Goal: Task Accomplishment & Management: Manage account settings

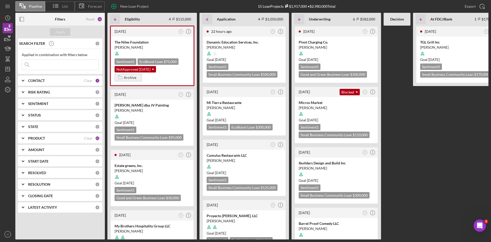
click at [58, 80] on div "CONTACT" at bounding box center [56, 81] width 56 height 4
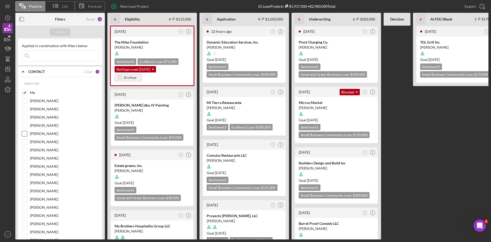
scroll to position [9, 0]
click at [25, 150] on input "[PERSON_NAME]" at bounding box center [24, 149] width 5 height 5
checkbox input "true"
click at [63, 31] on div "Apply" at bounding box center [60, 32] width 9 height 8
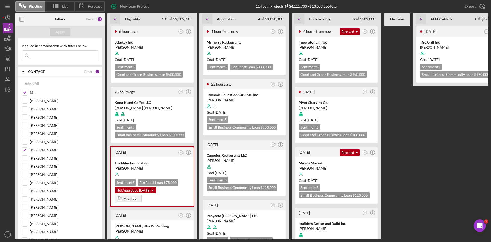
click at [56, 55] on input at bounding box center [60, 56] width 76 height 10
type input "Iron base"
click at [8, 65] on icon "Icon/Dashboard" at bounding box center [7, 69] width 13 height 13
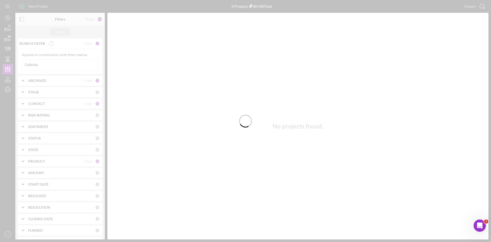
click at [56, 66] on div at bounding box center [245, 121] width 491 height 242
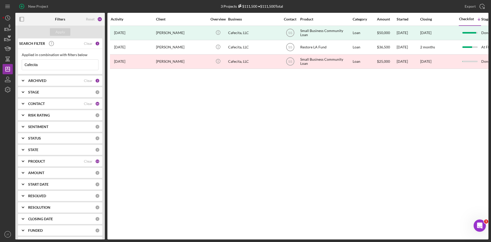
click at [51, 65] on input "Cafecita" at bounding box center [60, 65] width 76 height 10
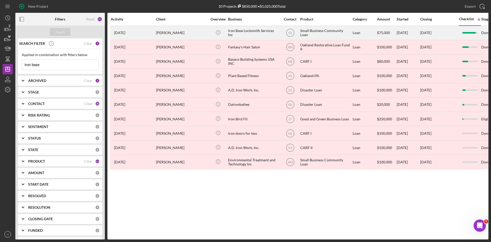
type input "Iron base"
click at [184, 36] on div "[PERSON_NAME]" at bounding box center [181, 33] width 51 height 14
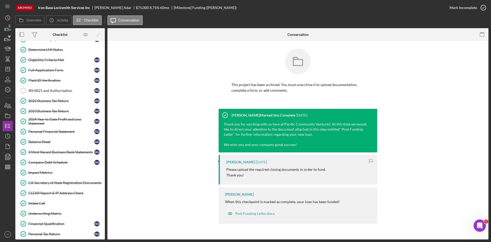
scroll to position [45, 0]
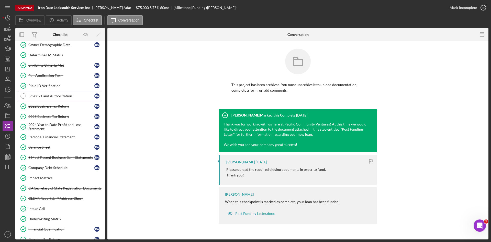
click at [47, 96] on div "IRS 8821 and Authorization" at bounding box center [61, 96] width 66 height 4
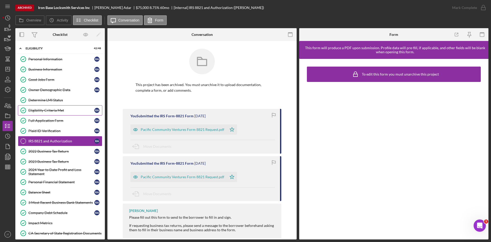
click at [52, 110] on div "Eligibility Criteria Met" at bounding box center [61, 110] width 66 height 4
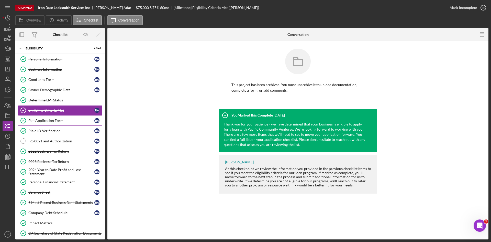
click at [57, 117] on link "Full Application Form Full Application Form R A" at bounding box center [60, 120] width 84 height 10
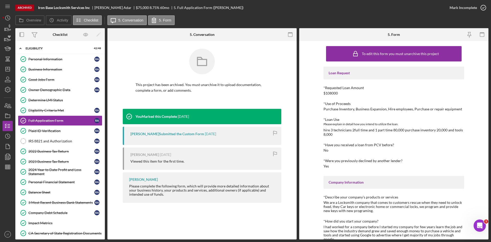
click at [213, 18] on div "Overview Icon/History Activity Checklist Icon/Message 5. Conversation 5. Form" at bounding box center [251, 20] width 473 height 10
click at [7, 28] on icon "button" at bounding box center [7, 29] width 5 height 3
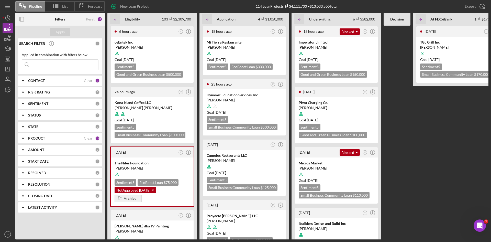
click at [42, 66] on input at bounding box center [60, 65] width 76 height 10
click at [6, 68] on icon "Icon/Dashboard" at bounding box center [7, 69] width 13 height 13
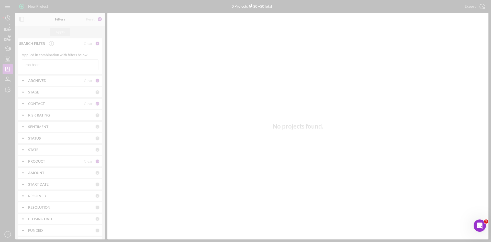
click at [51, 70] on div at bounding box center [245, 121] width 491 height 242
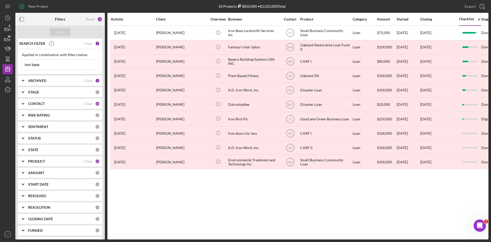
click at [47, 65] on input "Iron base" at bounding box center [60, 65] width 76 height 10
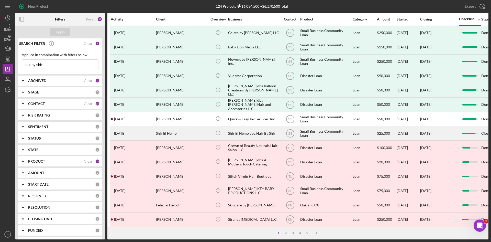
type input "hair by shir"
click at [245, 133] on div "Shir El Hemo dba Hair By Shir" at bounding box center [253, 133] width 51 height 14
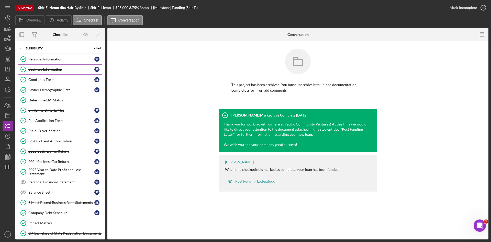
click at [59, 67] on div "Business Information" at bounding box center [61, 69] width 66 height 4
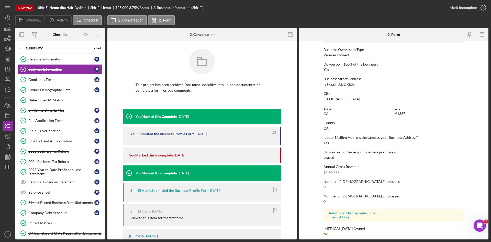
scroll to position [188, 0]
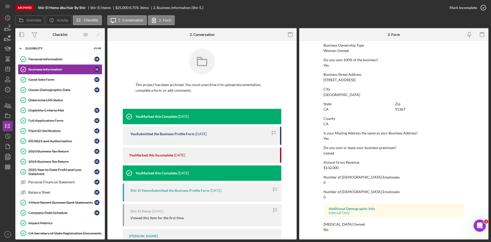
drag, startPoint x: 322, startPoint y: 81, endPoint x: 363, endPoint y: 80, distance: 41.4
click at [363, 80] on form "To edit this form you must unarchive this project Business Name Shir El Hemo db…" at bounding box center [393, 140] width 189 height 198
copy div "[STREET_ADDRESS]"
click at [310, 15] on div "Overview Icon/History Activity Checklist Icon/Message 2. Conversation 2. Form" at bounding box center [251, 20] width 473 height 10
click at [227, 7] on div "Archived Shir El Hemo dba Hair By Shir Shir El Hemo $25,000 8.75 % 36 mo 2. Bus…" at bounding box center [229, 7] width 429 height 15
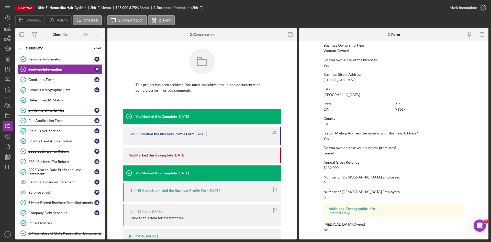
click at [42, 122] on div "Full Application Form" at bounding box center [61, 120] width 66 height 4
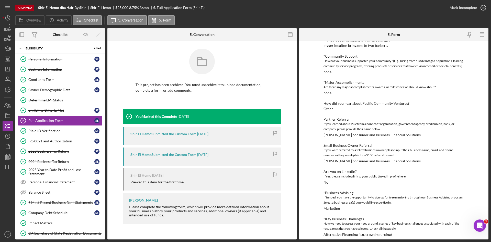
scroll to position [281, 0]
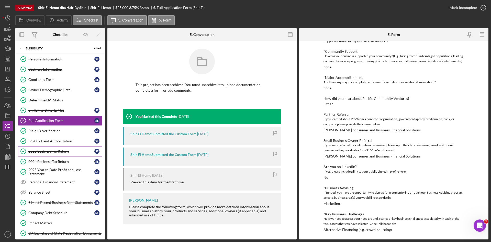
click at [50, 149] on div "2023 Business Tax Return" at bounding box center [61, 151] width 66 height 4
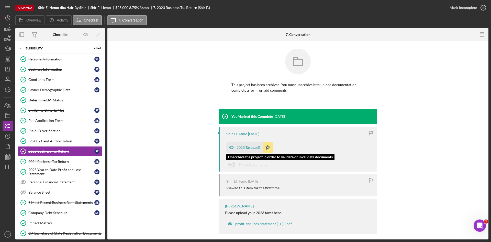
click at [236, 144] on div "2023 Taxes.pdf" at bounding box center [244, 147] width 36 height 10
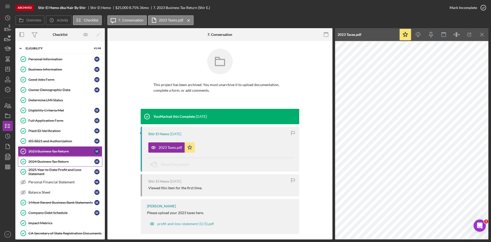
click at [44, 161] on div "2024 Business Tax Return" at bounding box center [61, 161] width 66 height 4
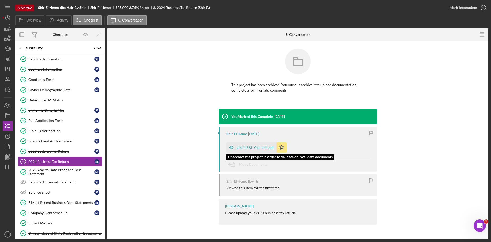
click at [256, 147] on div "2024 P &L Year End.pdf" at bounding box center [255, 147] width 37 height 4
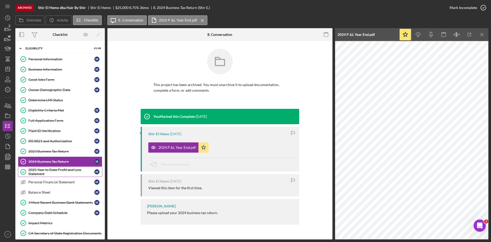
click at [57, 174] on div "2025 Year to Date Profit and Loss Statement" at bounding box center [61, 172] width 66 height 8
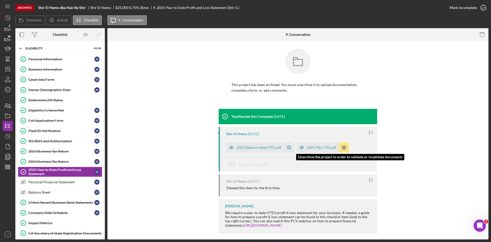
click at [322, 149] on div "2025 P&L YTD.pdf" at bounding box center [321, 147] width 29 height 4
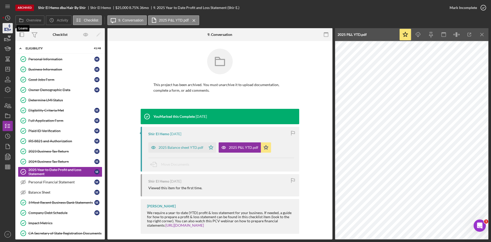
click at [8, 30] on icon "button" at bounding box center [7, 29] width 5 height 3
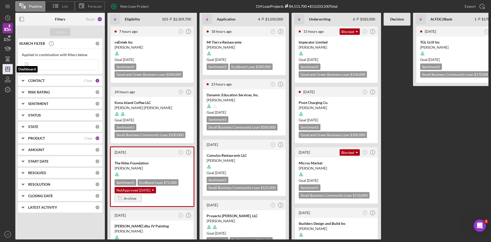
click at [10, 72] on icon "Icon/Dashboard" at bounding box center [7, 69] width 13 height 13
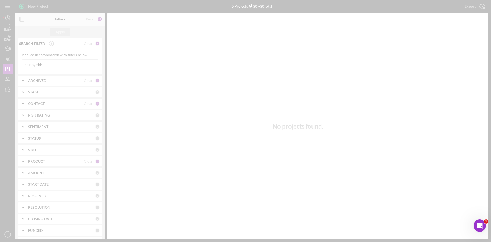
click at [52, 66] on div at bounding box center [245, 121] width 491 height 242
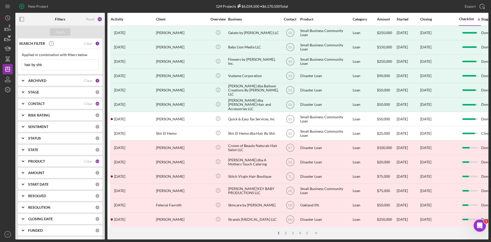
click at [52, 66] on input "hair by shir" at bounding box center [60, 65] width 76 height 10
type input "Iron base"
click at [58, 31] on div "Apply" at bounding box center [60, 32] width 9 height 8
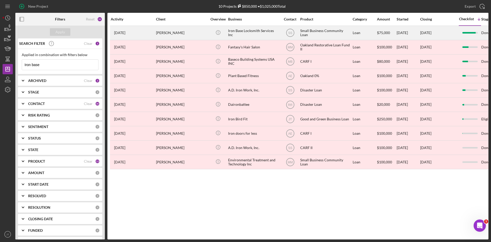
click at [194, 34] on div "[PERSON_NAME]" at bounding box center [181, 33] width 51 height 14
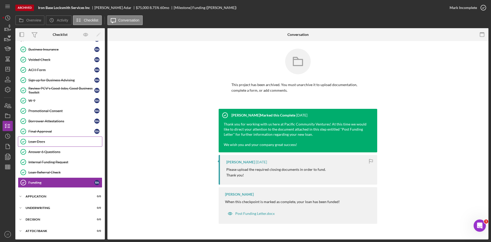
scroll to position [380, 0]
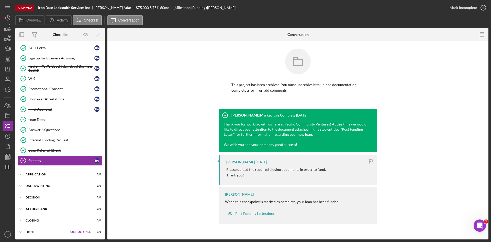
drag, startPoint x: 53, startPoint y: 127, endPoint x: 49, endPoint y: 134, distance: 7.1
click at [49, 134] on link "Answer 6 Questions Answer 6 Questions" at bounding box center [60, 130] width 84 height 10
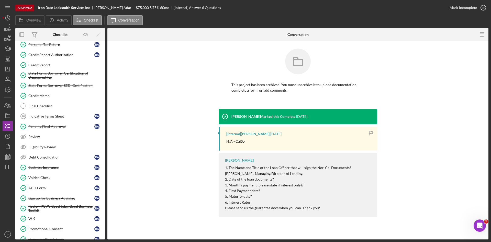
scroll to position [239, 0]
click at [58, 126] on div "Pending Final Approval" at bounding box center [61, 127] width 66 height 4
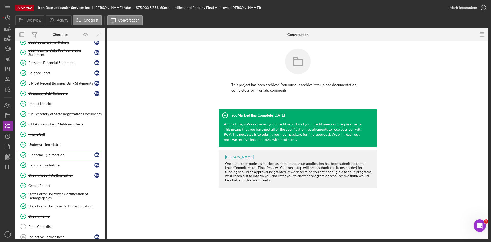
scroll to position [117, 0]
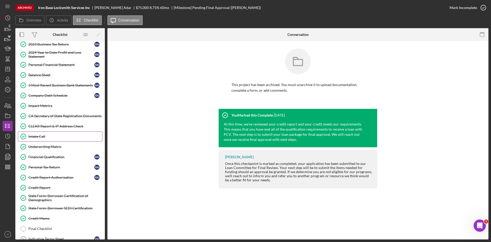
click at [42, 139] on link "Intake Call Intake Call" at bounding box center [60, 136] width 84 height 10
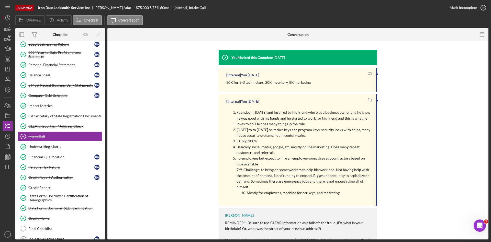
scroll to position [59, 0]
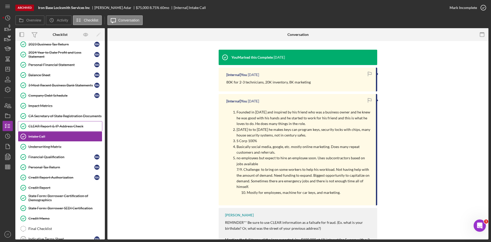
click at [49, 128] on div "CLEAR Report & IP Address Check" at bounding box center [65, 126] width 74 height 4
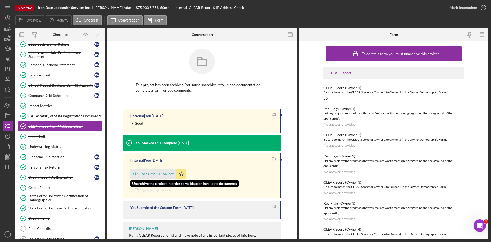
click at [157, 174] on div "Iron Base CLEAR.pdf" at bounding box center [157, 174] width 33 height 4
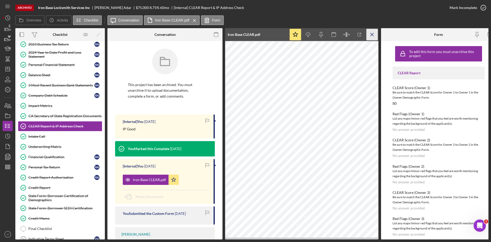
click at [372, 36] on icon "Icon/Menu Close" at bounding box center [373, 35] width 12 height 12
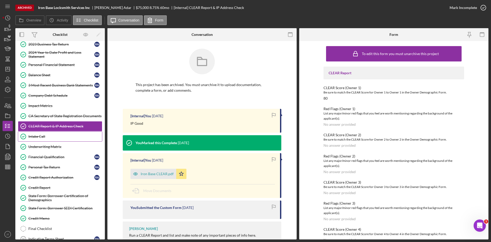
click at [50, 136] on div "Intake Call" at bounding box center [65, 136] width 74 height 4
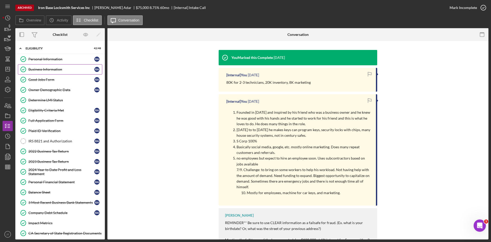
click at [45, 69] on div "Business Information" at bounding box center [61, 69] width 66 height 4
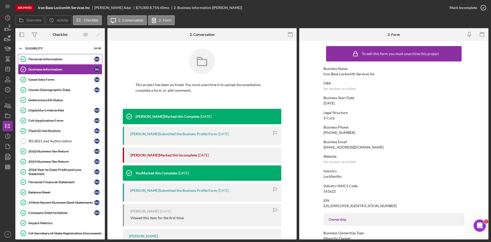
click at [54, 57] on link "Personal Information Personal Information R A" at bounding box center [60, 59] width 84 height 10
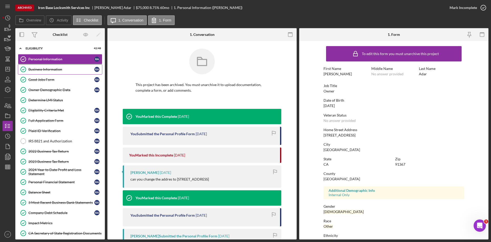
click at [62, 69] on div "Business Information" at bounding box center [61, 69] width 66 height 4
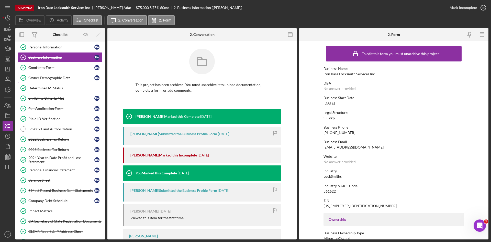
scroll to position [12, 0]
click at [46, 108] on div "Full Application Form" at bounding box center [61, 109] width 66 height 4
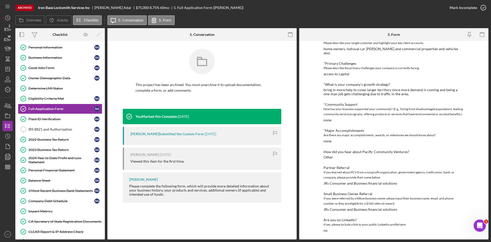
scroll to position [297, 0]
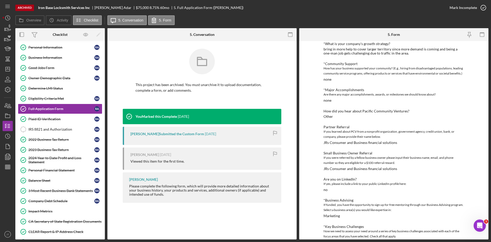
click at [310, 99] on div "To edit this form you must unarchive this project Loan Request *Requested Loan …" at bounding box center [393, 140] width 189 height 198
click at [7, 28] on icon "button" at bounding box center [7, 29] width 5 height 3
